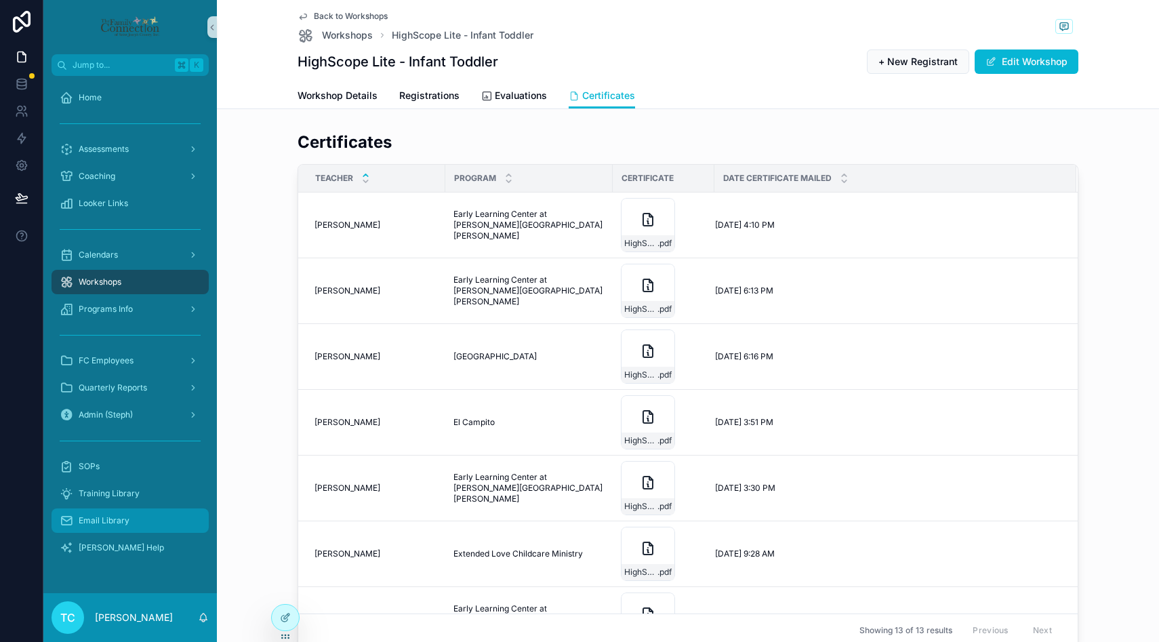
click at [121, 522] on span "Email Library" at bounding box center [104, 520] width 51 height 11
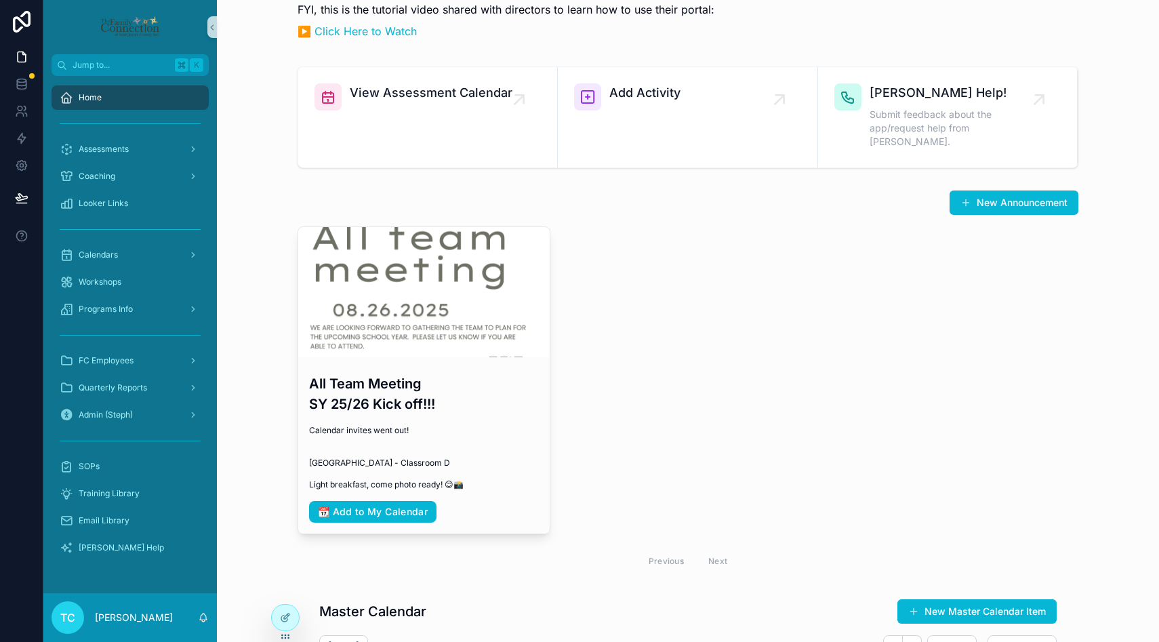
scroll to position [29, 0]
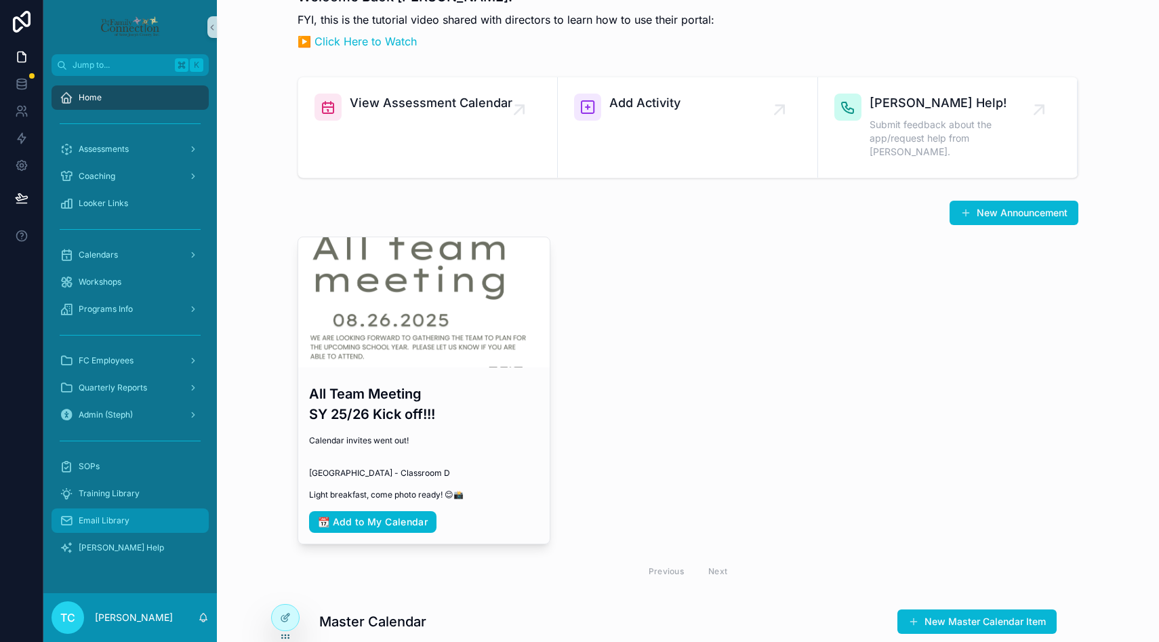
click at [142, 524] on div "Email Library" at bounding box center [130, 520] width 141 height 22
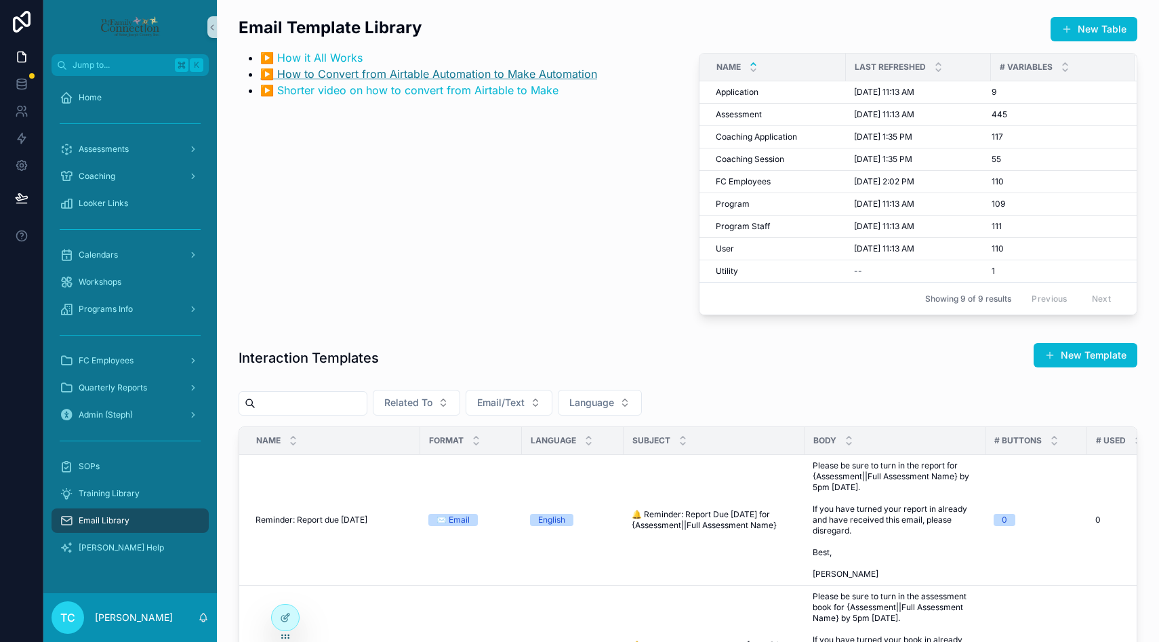
click at [422, 75] on link "▶️ How to Convert from Airtable Automation to Make Automation" at bounding box center [428, 74] width 337 height 14
